Goal: Transaction & Acquisition: Purchase product/service

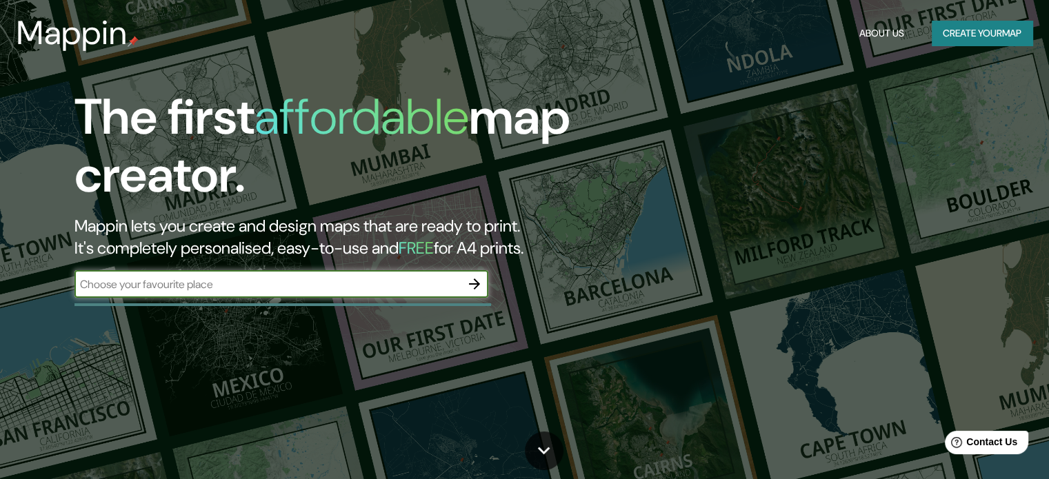
click at [482, 283] on icon "button" at bounding box center [474, 284] width 17 height 17
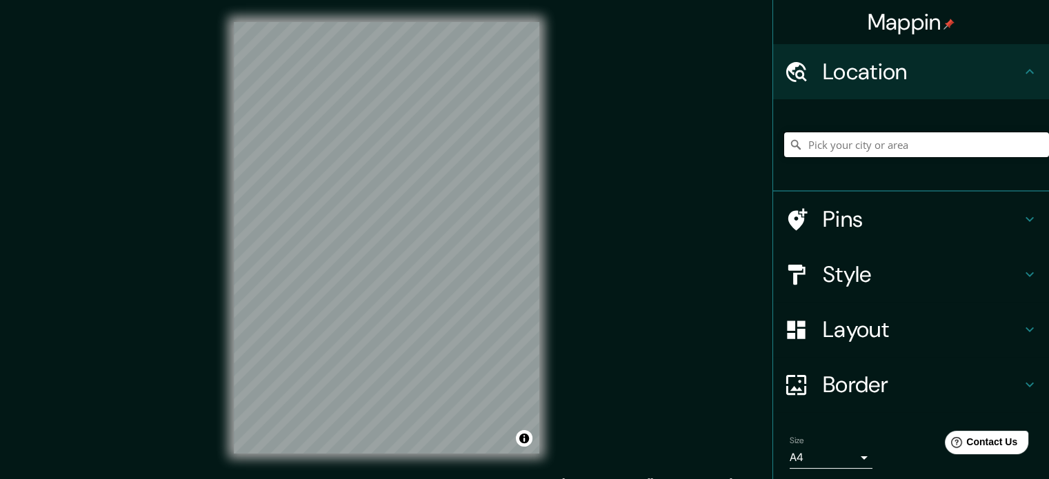
click at [839, 149] on input "Pick your city or area" at bounding box center [916, 144] width 265 height 25
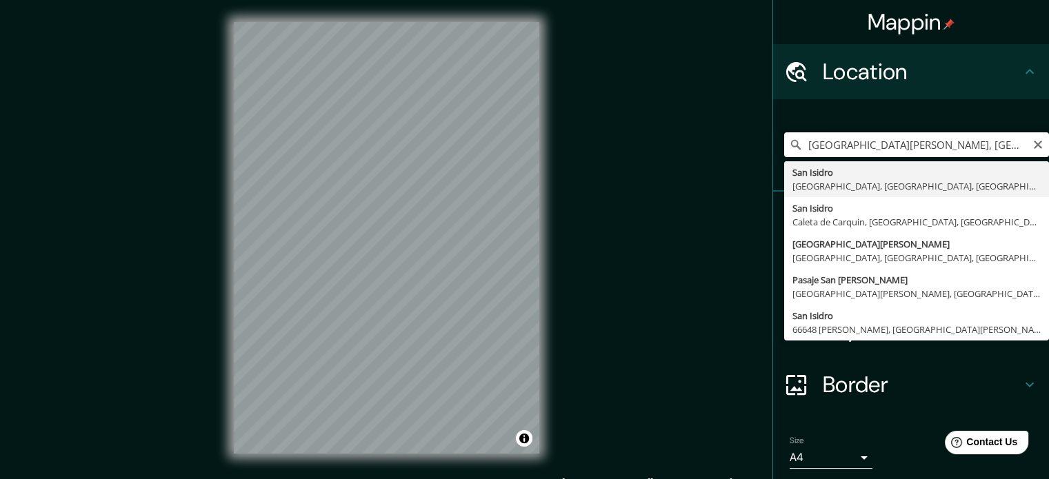
click at [920, 143] on input "[GEOGRAPHIC_DATA][PERSON_NAME], [GEOGRAPHIC_DATA], [GEOGRAPHIC_DATA]" at bounding box center [916, 144] width 265 height 25
type input "[GEOGRAPHIC_DATA], [GEOGRAPHIC_DATA], [GEOGRAPHIC_DATA], [GEOGRAPHIC_DATA]"
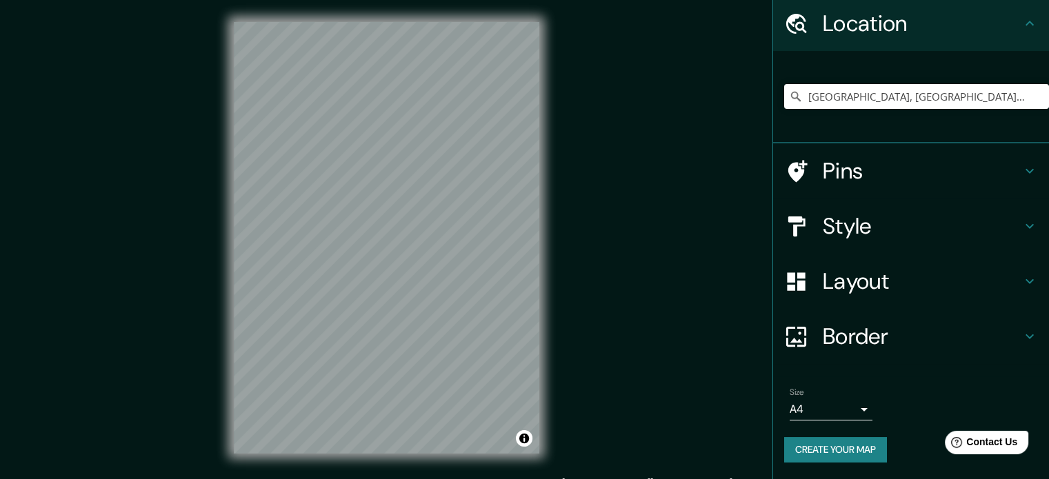
click at [889, 195] on ul "Location [GEOGRAPHIC_DATA], [GEOGRAPHIC_DATA], [GEOGRAPHIC_DATA], [GEOGRAPHIC_D…" at bounding box center [911, 238] width 276 height 484
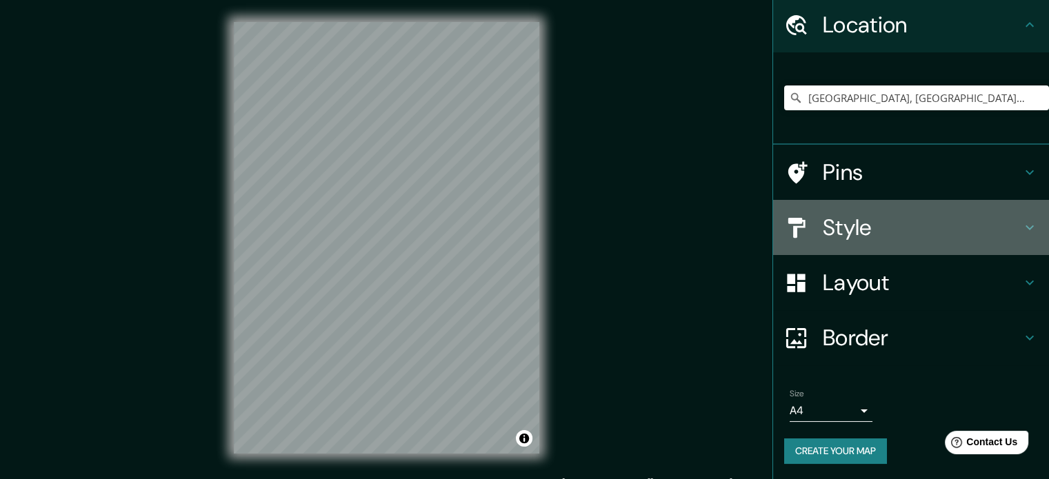
click at [894, 220] on h4 "Style" at bounding box center [922, 228] width 199 height 28
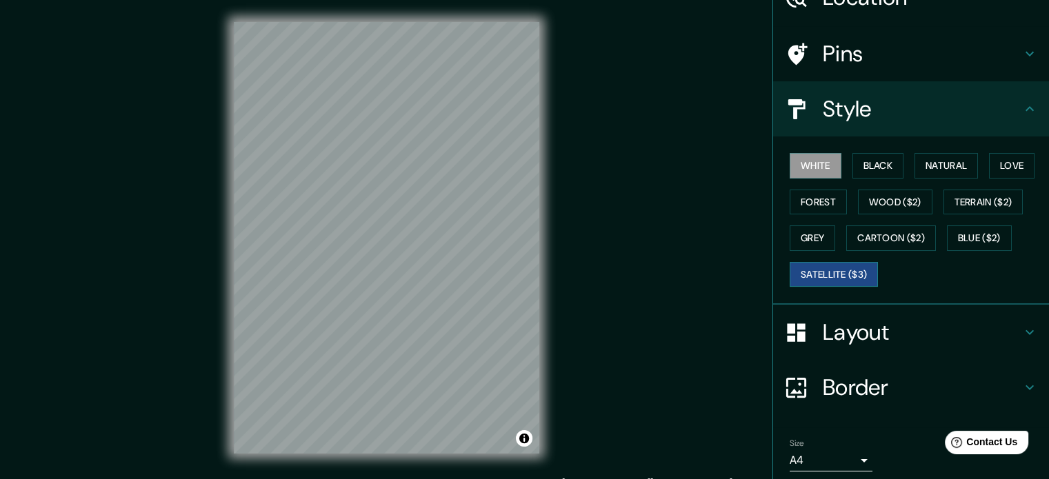
click at [846, 275] on button "Satellite ($3)" at bounding box center [834, 275] width 88 height 26
click at [819, 174] on button "White" at bounding box center [816, 166] width 52 height 26
click at [866, 166] on button "Black" at bounding box center [879, 166] width 52 height 26
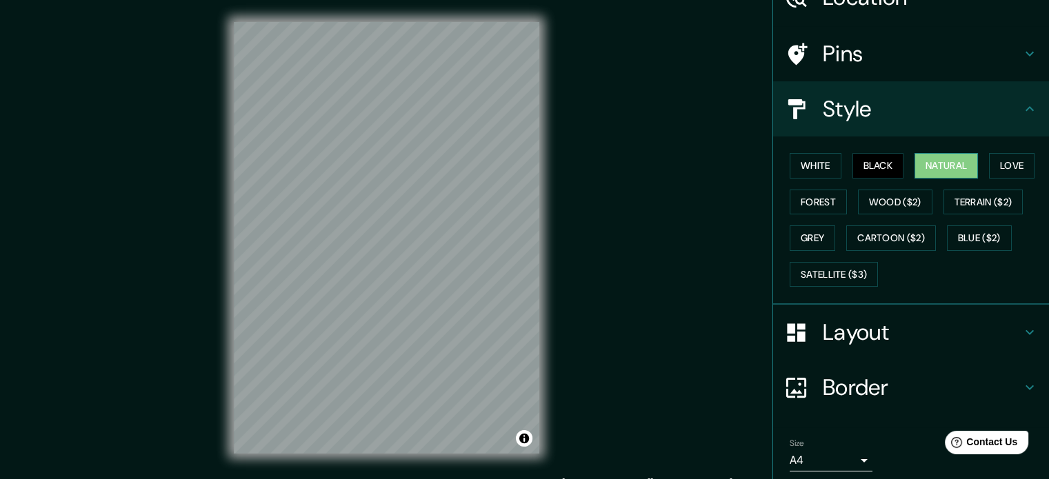
click at [915, 159] on button "Natural" at bounding box center [946, 166] width 63 height 26
click at [1013, 165] on button "Love" at bounding box center [1012, 166] width 46 height 26
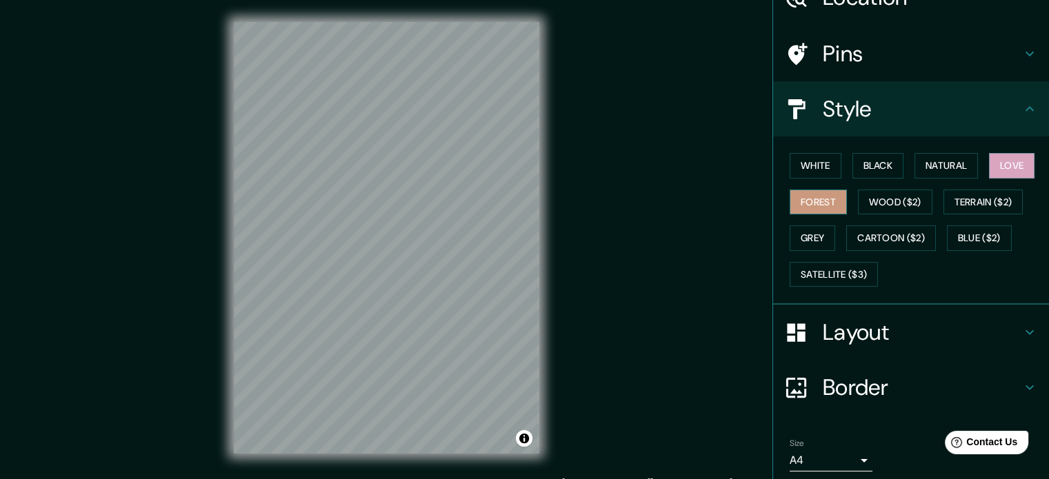
click at [806, 195] on button "Forest" at bounding box center [818, 203] width 57 height 26
click at [892, 203] on button "Wood ($2)" at bounding box center [895, 203] width 74 height 26
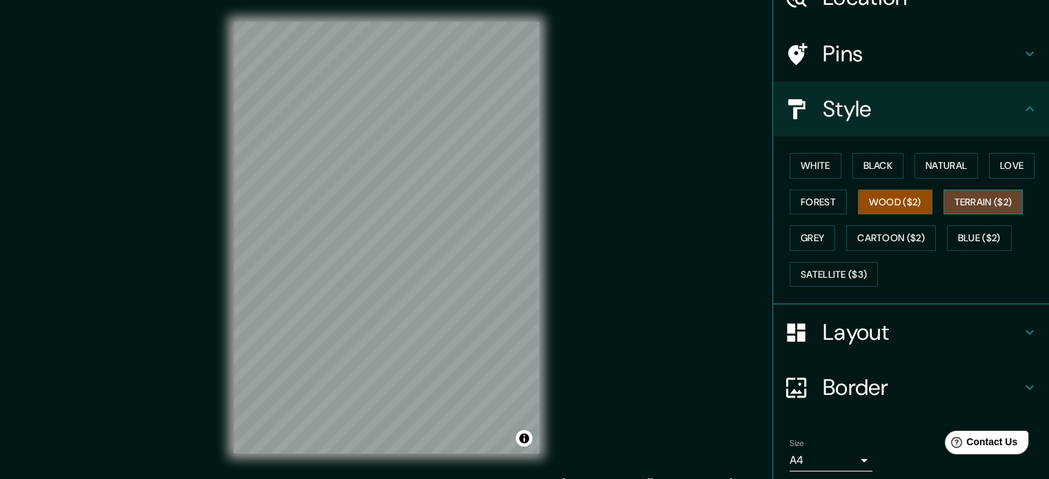
click at [975, 203] on button "Terrain ($2)" at bounding box center [984, 203] width 80 height 26
click at [827, 241] on div "White Black Natural Love Forest Wood ($2) Terrain ($2) Grey Cartoon ($2) Blue (…" at bounding box center [916, 220] width 265 height 145
click at [813, 239] on button "Grey" at bounding box center [813, 239] width 46 height 26
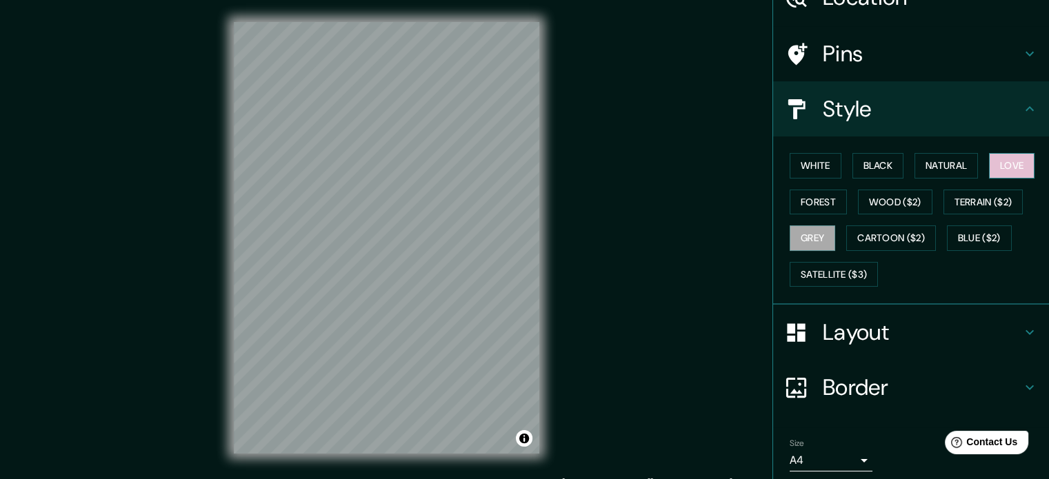
click at [1001, 160] on button "Love" at bounding box center [1012, 166] width 46 height 26
click at [949, 166] on button "Natural" at bounding box center [946, 166] width 63 height 26
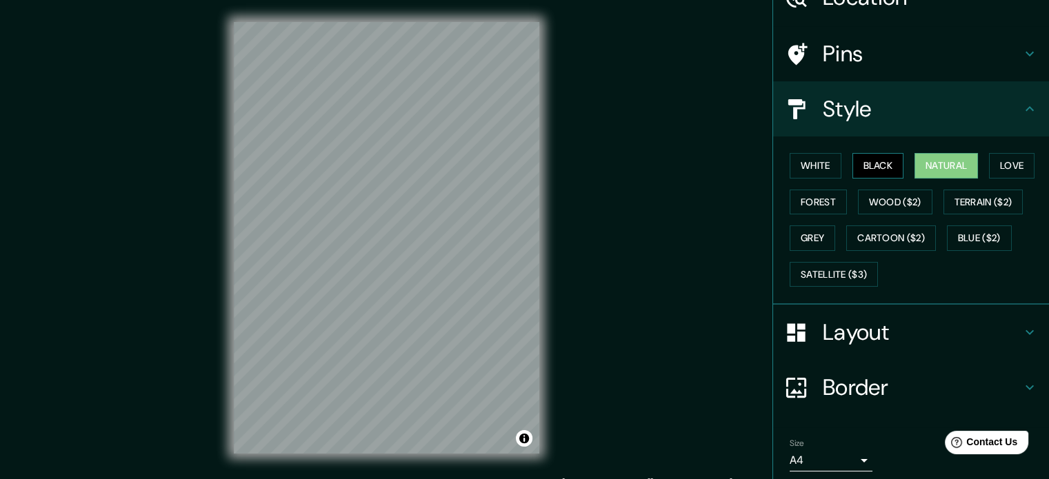
click at [861, 157] on button "Black" at bounding box center [879, 166] width 52 height 26
click at [811, 193] on button "Forest" at bounding box center [818, 203] width 57 height 26
click at [834, 390] on h4 "Border" at bounding box center [922, 388] width 199 height 28
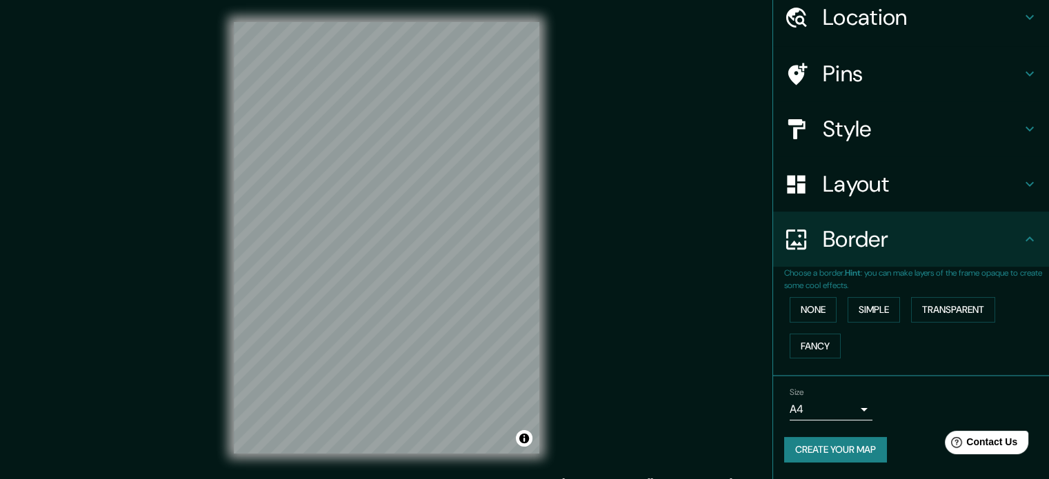
scroll to position [52, 0]
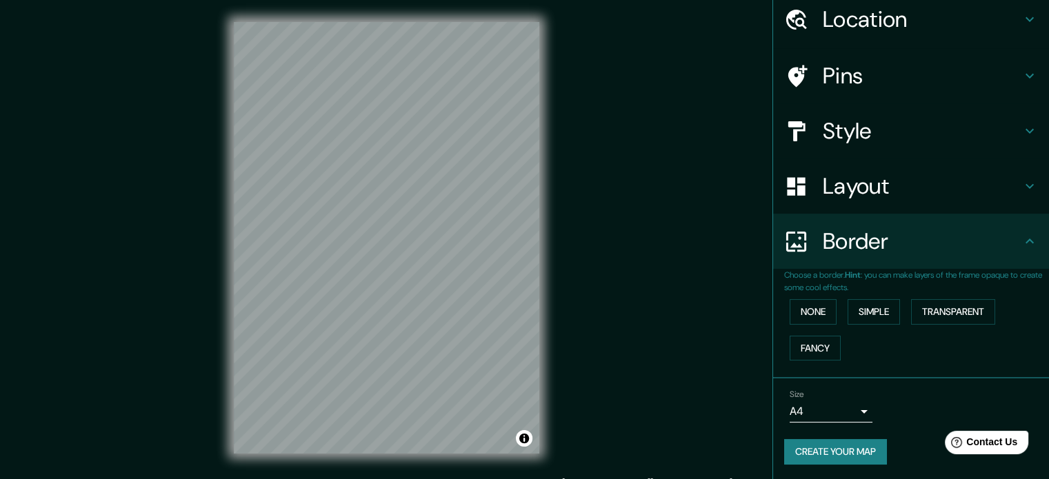
click at [863, 179] on h4 "Layout" at bounding box center [922, 186] width 199 height 28
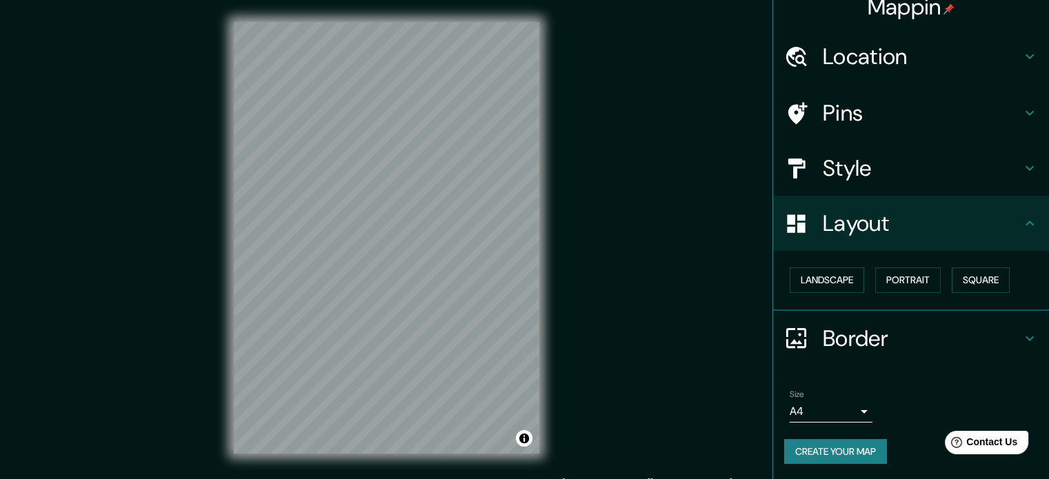
scroll to position [15, 0]
click at [896, 281] on button "Portrait" at bounding box center [908, 281] width 66 height 26
click at [964, 281] on button "Square" at bounding box center [981, 281] width 58 height 26
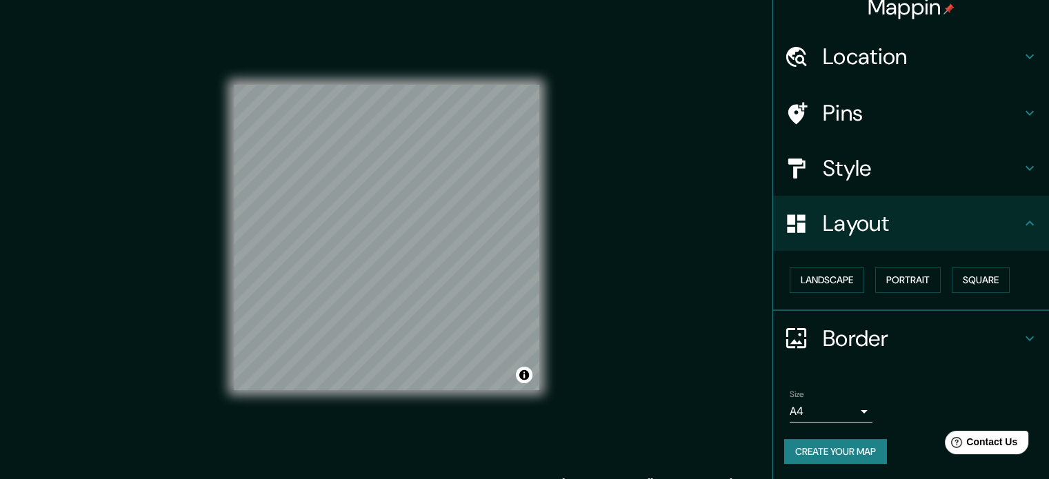
click at [853, 161] on h4 "Style" at bounding box center [922, 169] width 199 height 28
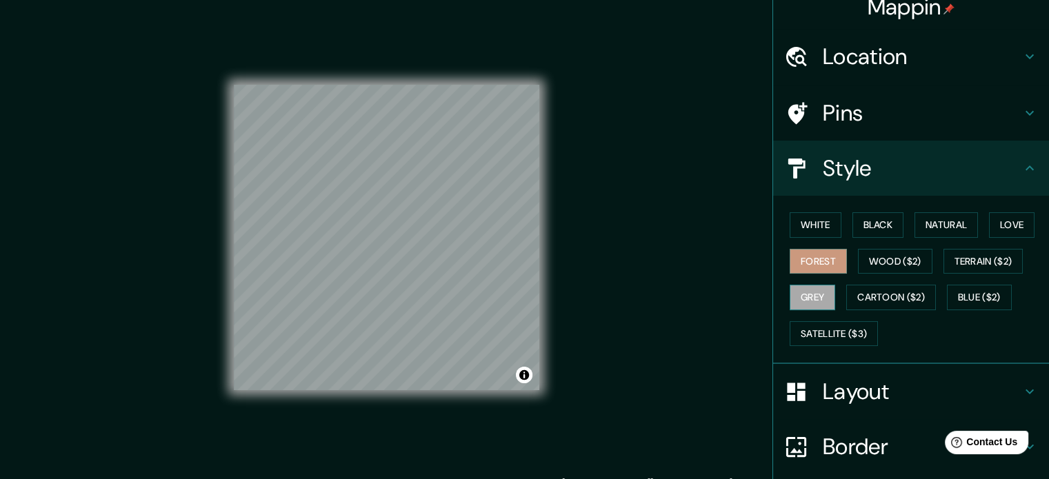
click at [815, 298] on button "Grey" at bounding box center [813, 298] width 46 height 26
click at [815, 231] on button "White" at bounding box center [816, 225] width 52 height 26
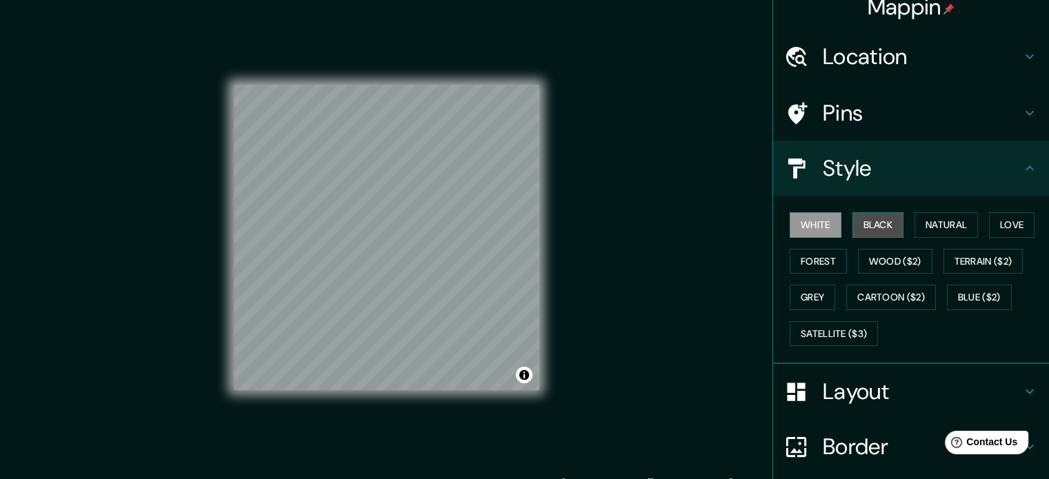
click at [857, 219] on button "Black" at bounding box center [879, 225] width 52 height 26
click at [905, 220] on div "White Black Natural Love Forest Wood ($2) Terrain ($2) Grey Cartoon ($2) Blue (…" at bounding box center [916, 279] width 265 height 145
click at [924, 222] on button "Natural" at bounding box center [946, 225] width 63 height 26
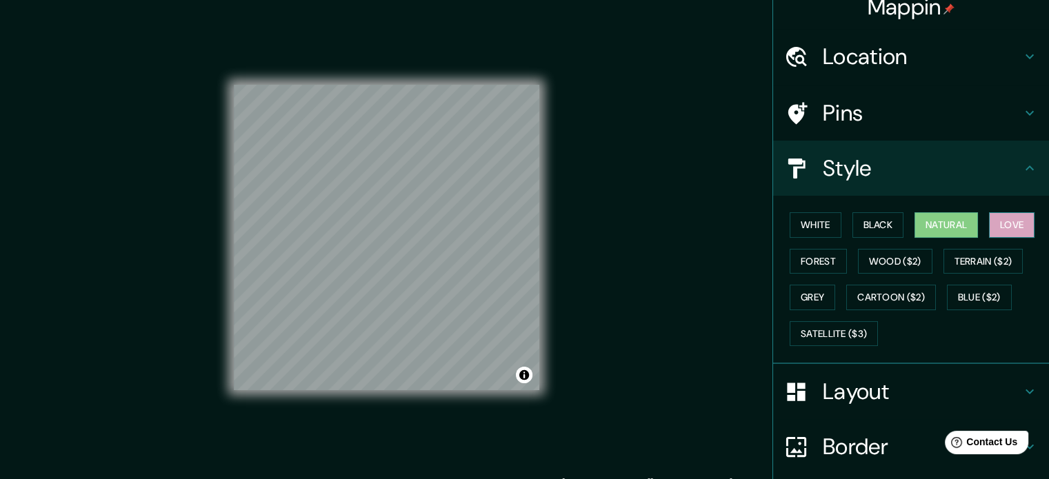
click at [993, 221] on button "Love" at bounding box center [1012, 225] width 46 height 26
